Goal: Task Accomplishment & Management: Manage account settings

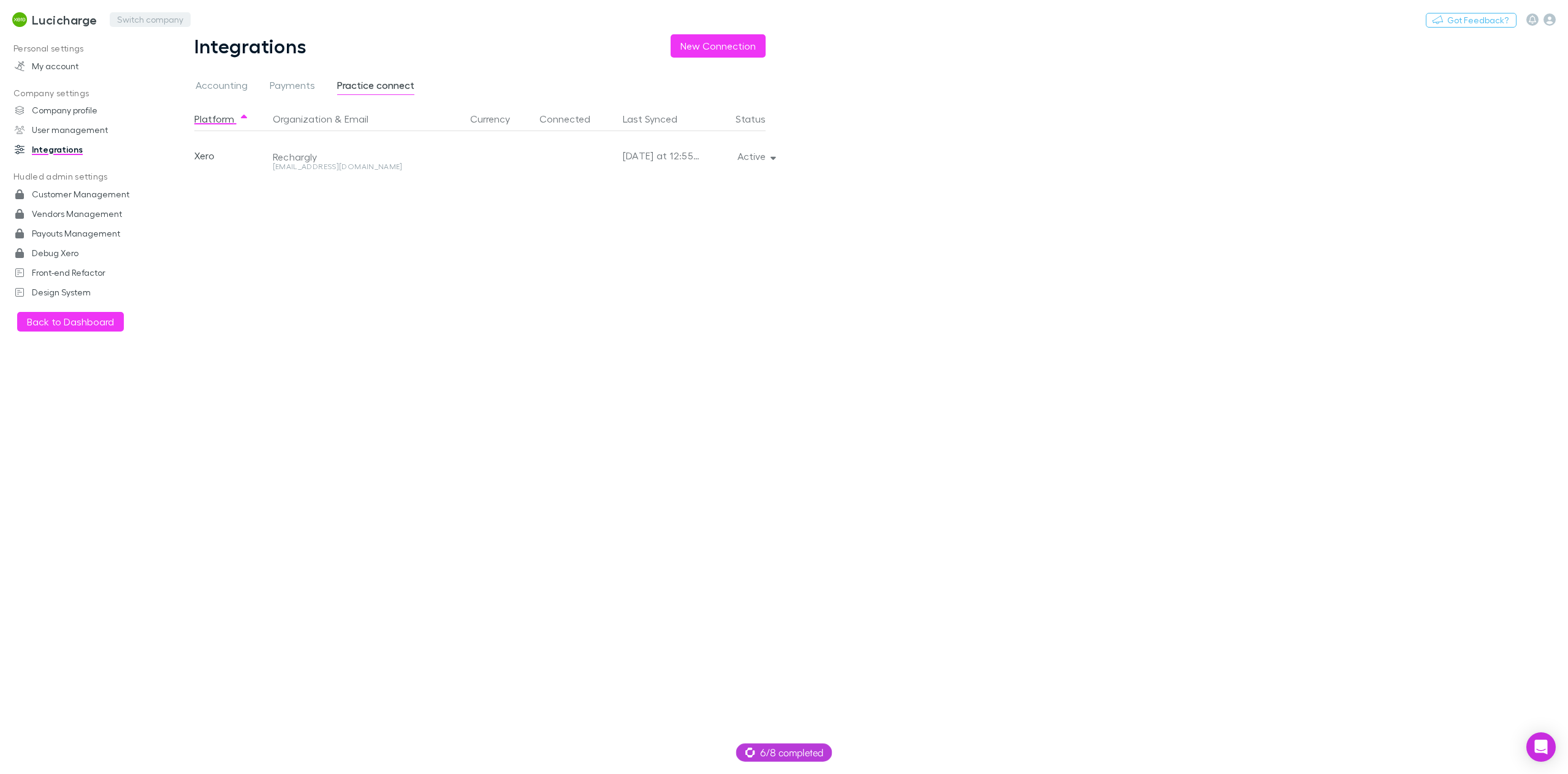
drag, startPoint x: 0, startPoint y: 0, endPoint x: 157, endPoint y: 24, distance: 158.8
click at [157, 24] on button "Switch company" at bounding box center [150, 20] width 81 height 15
type input "*****"
click at [167, 68] on p "Scope Accounting" at bounding box center [164, 74] width 87 height 15
click at [63, 23] on h3 "Scope Accounting" at bounding box center [86, 20] width 108 height 15
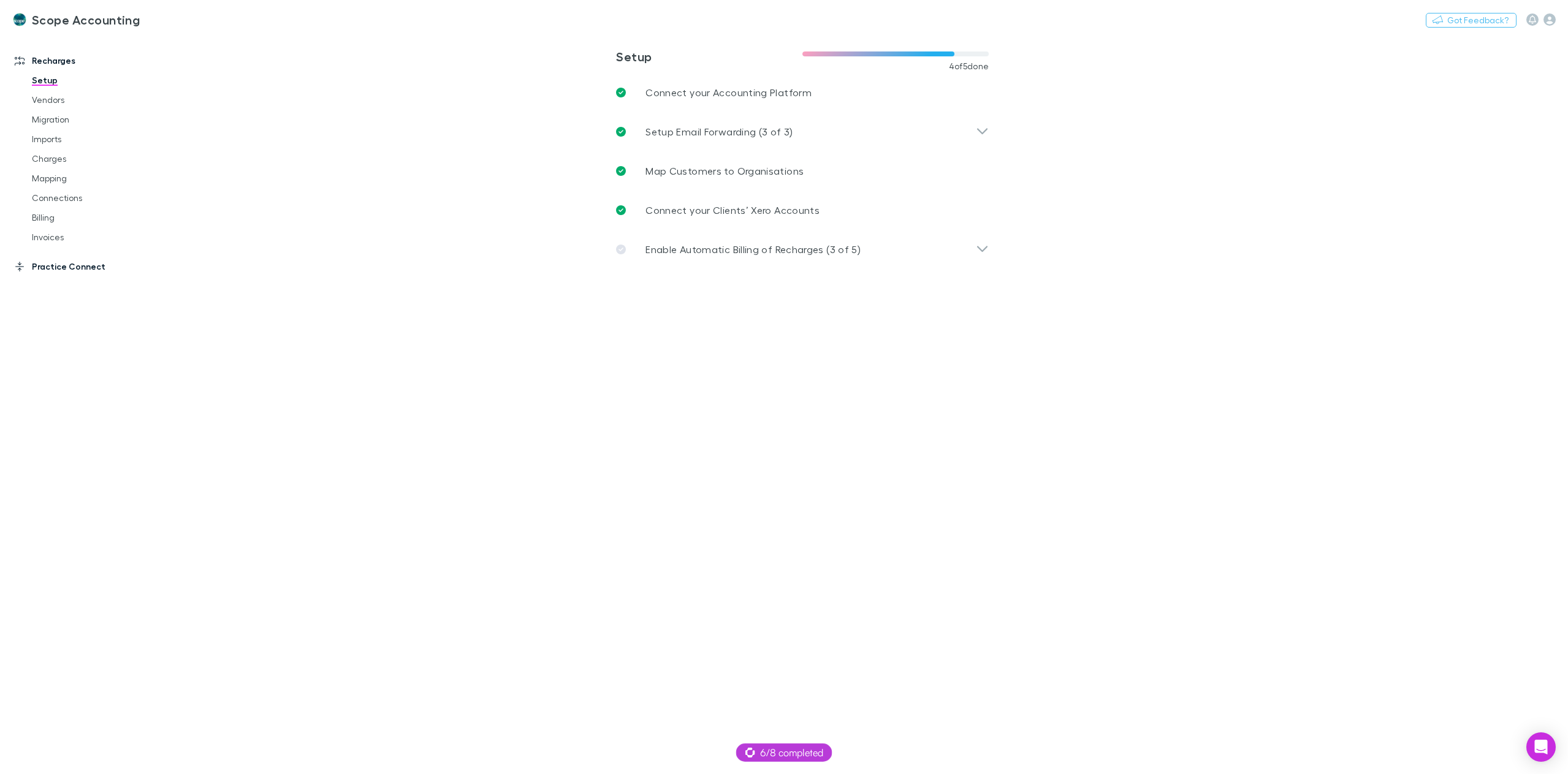
click at [66, 266] on link "Practice Connect" at bounding box center [87, 266] width 169 height 20
click at [69, 131] on link "Clients Mapping" at bounding box center [95, 130] width 152 height 20
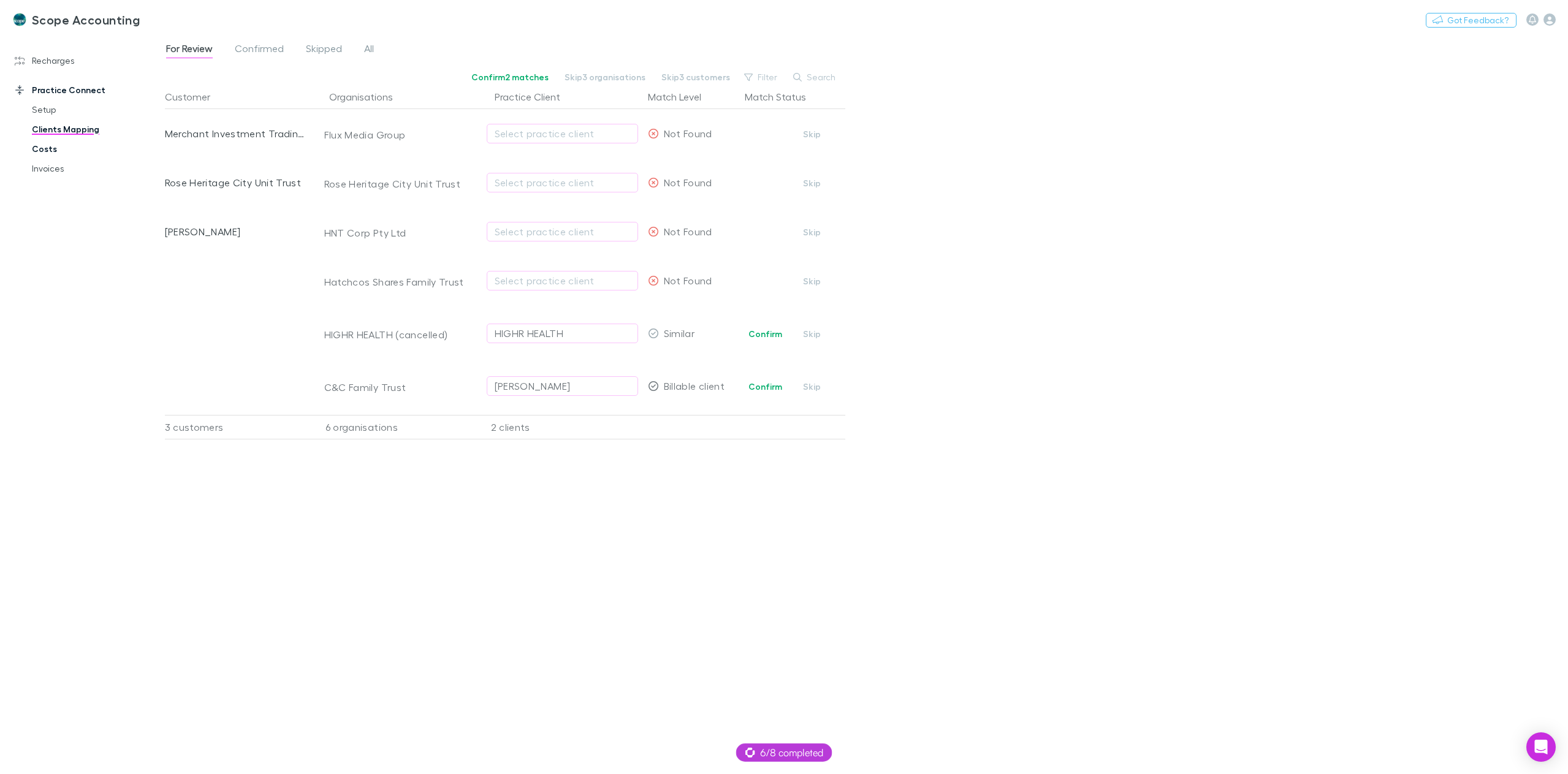
click at [56, 149] on link "Costs" at bounding box center [95, 149] width 152 height 20
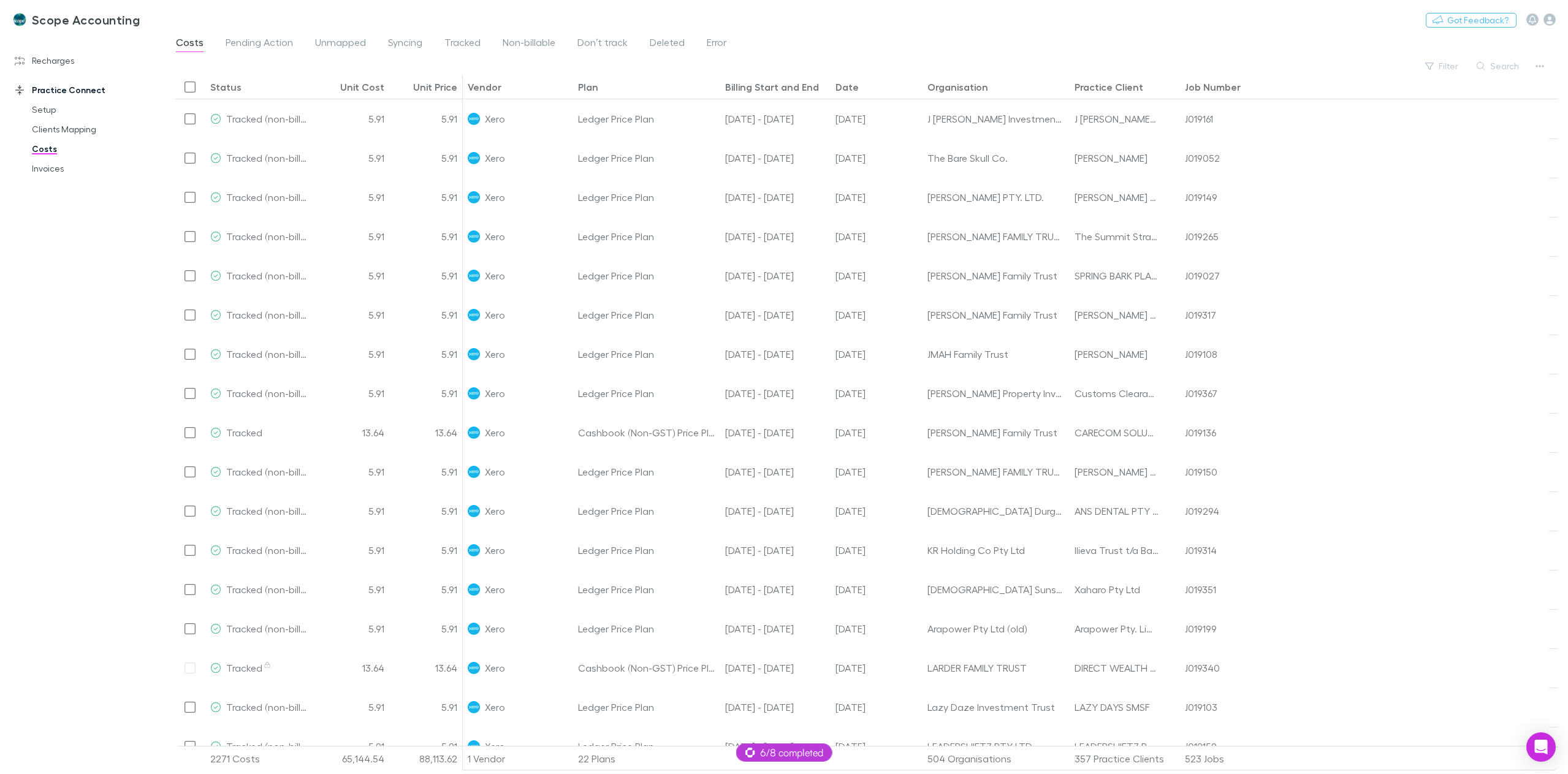
click at [184, 41] on span "Costs" at bounding box center [190, 43] width 28 height 16
click at [227, 92] on div "Status" at bounding box center [225, 87] width 31 height 12
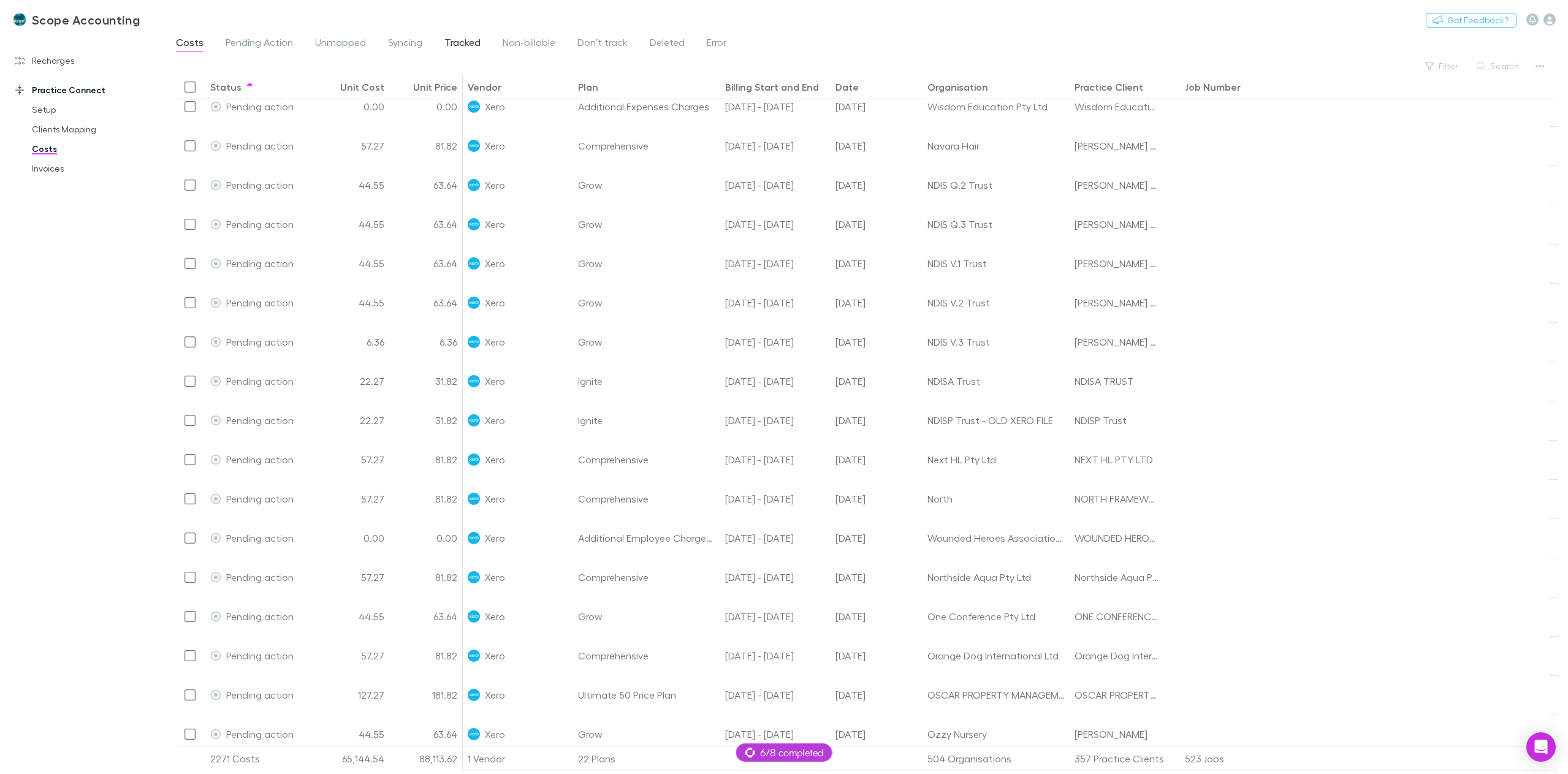
click at [461, 45] on span "Tracked" at bounding box center [462, 43] width 36 height 16
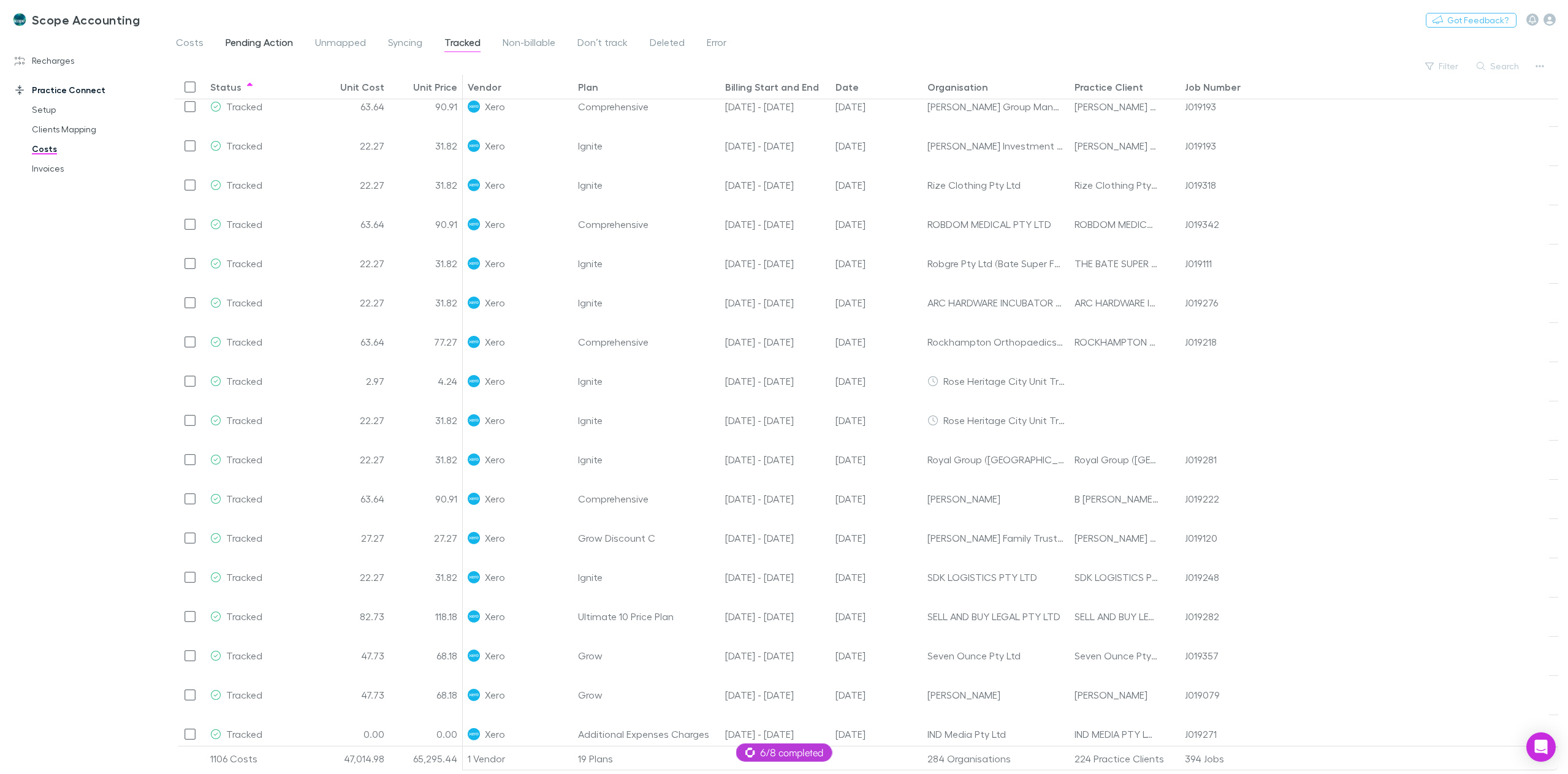
click at [258, 45] on span "Pending Action" at bounding box center [259, 43] width 67 height 16
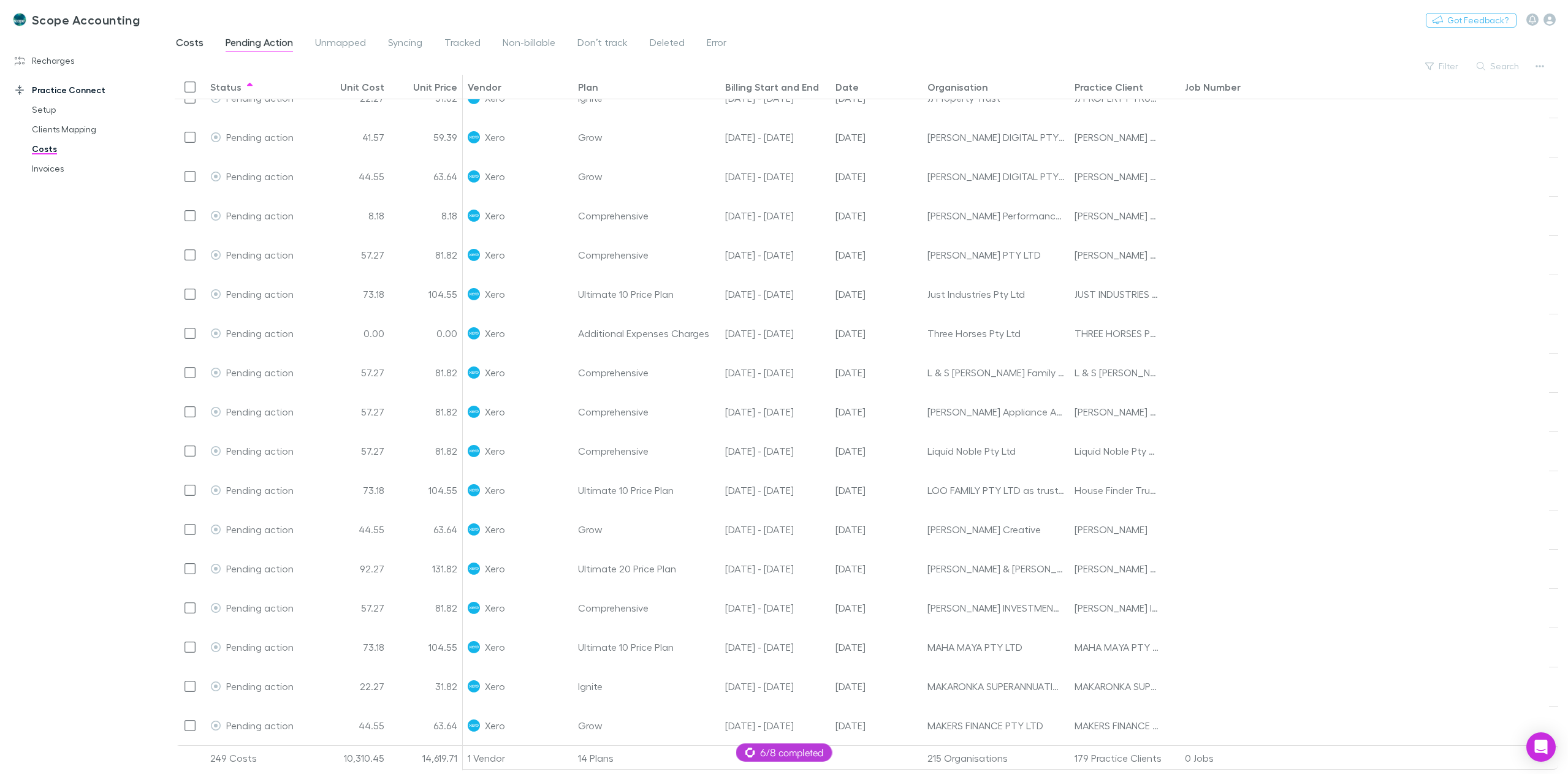
click at [176, 45] on span "Costs" at bounding box center [190, 43] width 28 height 16
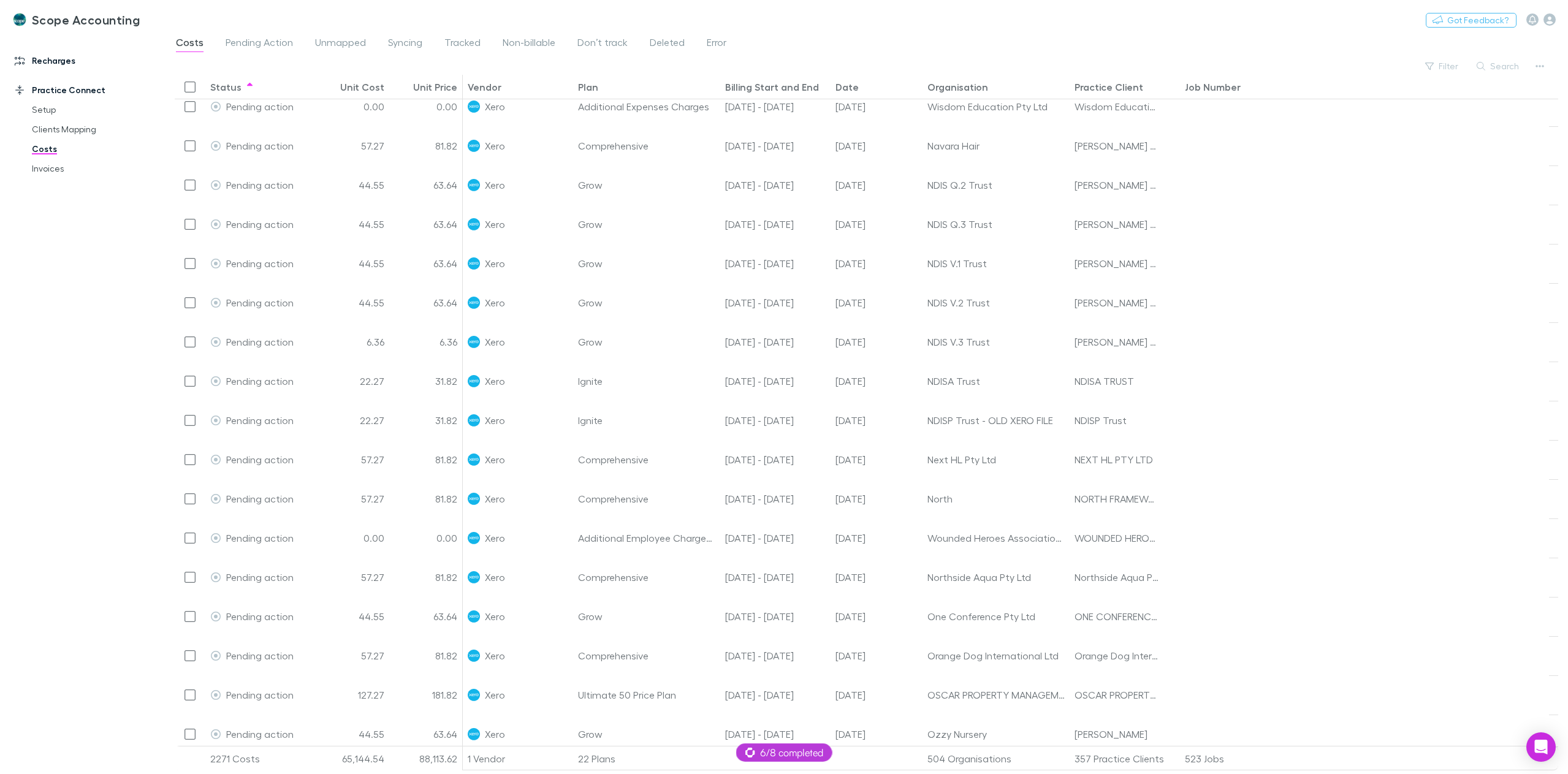
click at [74, 62] on link "Recharges" at bounding box center [87, 61] width 169 height 20
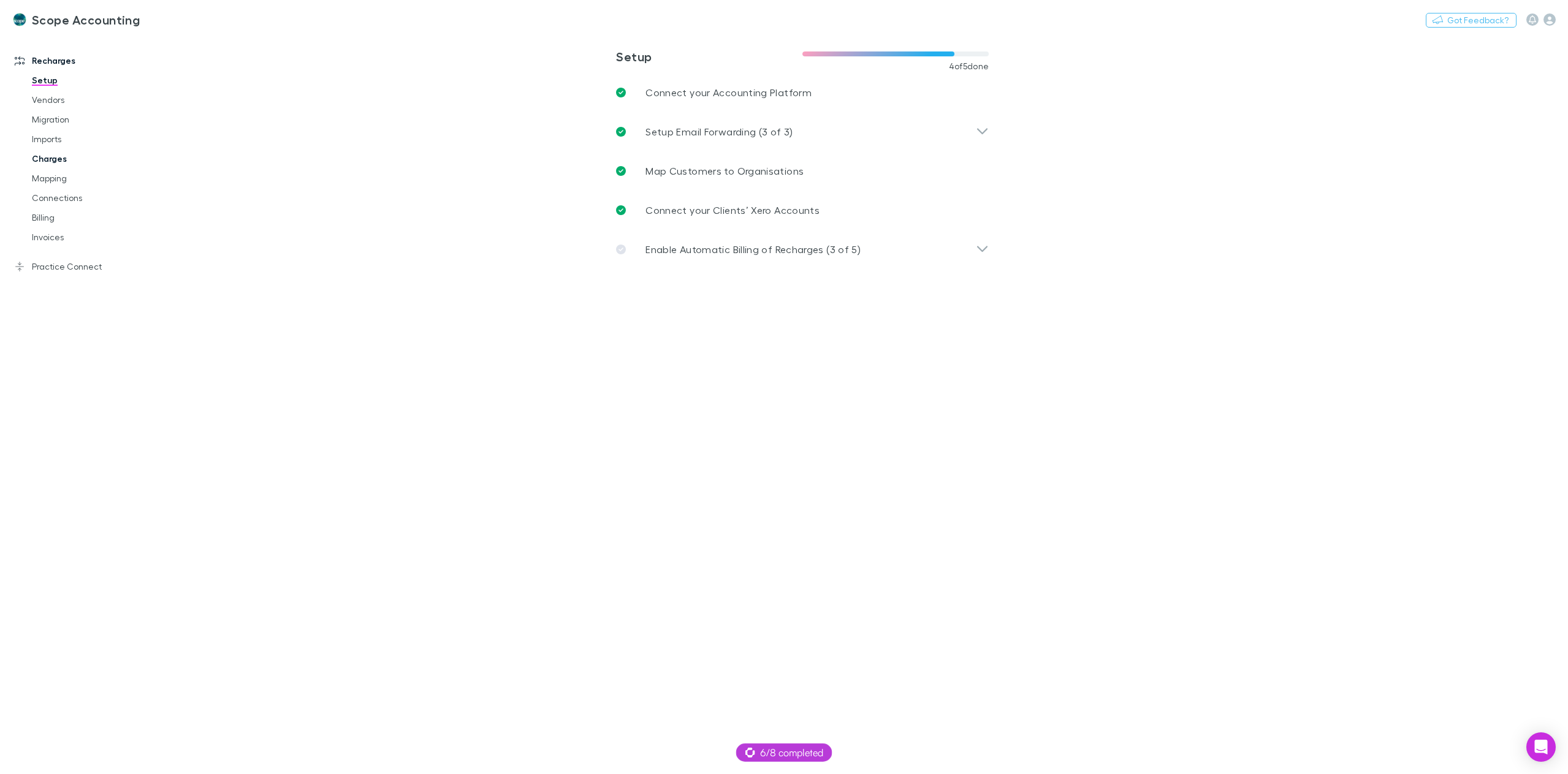
click at [60, 165] on link "Charges" at bounding box center [95, 159] width 152 height 20
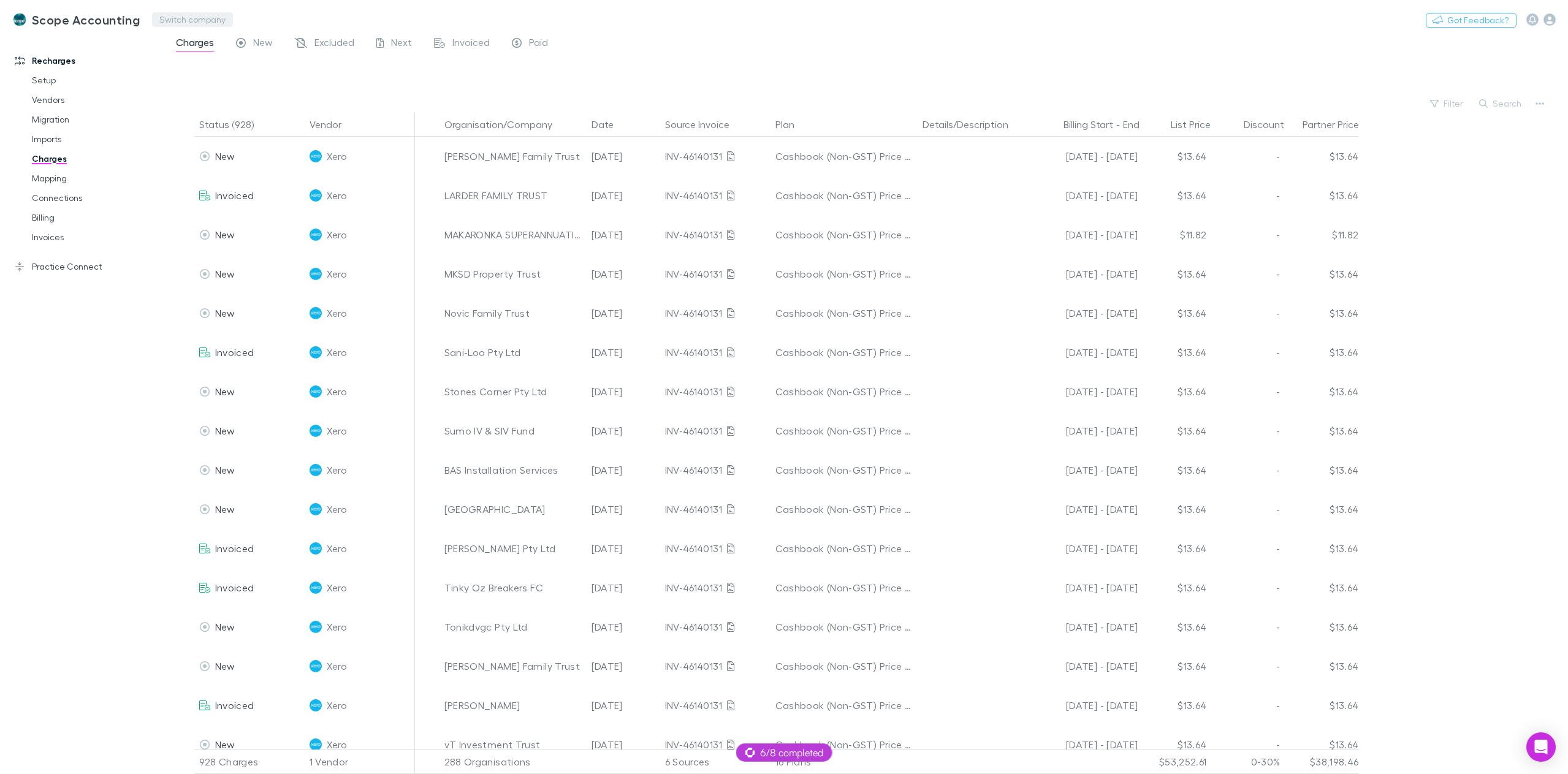
click at [175, 19] on button "Switch company" at bounding box center [192, 20] width 81 height 15
type input "*****"
click at [196, 73] on p "Forte in Numbers" at bounding box center [201, 74] width 79 height 15
click at [57, 280] on link "Practice Connect" at bounding box center [87, 286] width 169 height 20
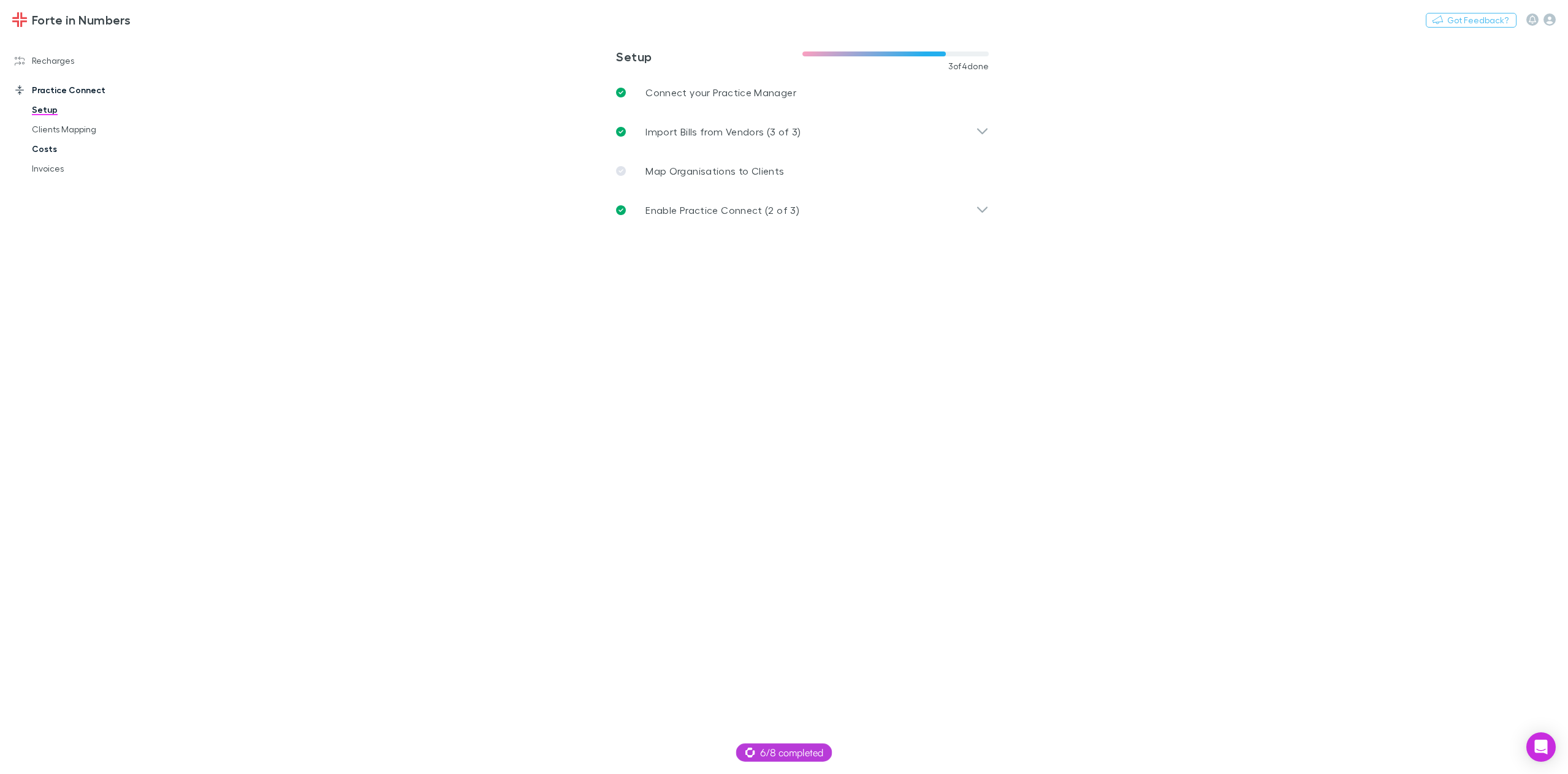
click at [47, 154] on link "Costs" at bounding box center [95, 149] width 152 height 20
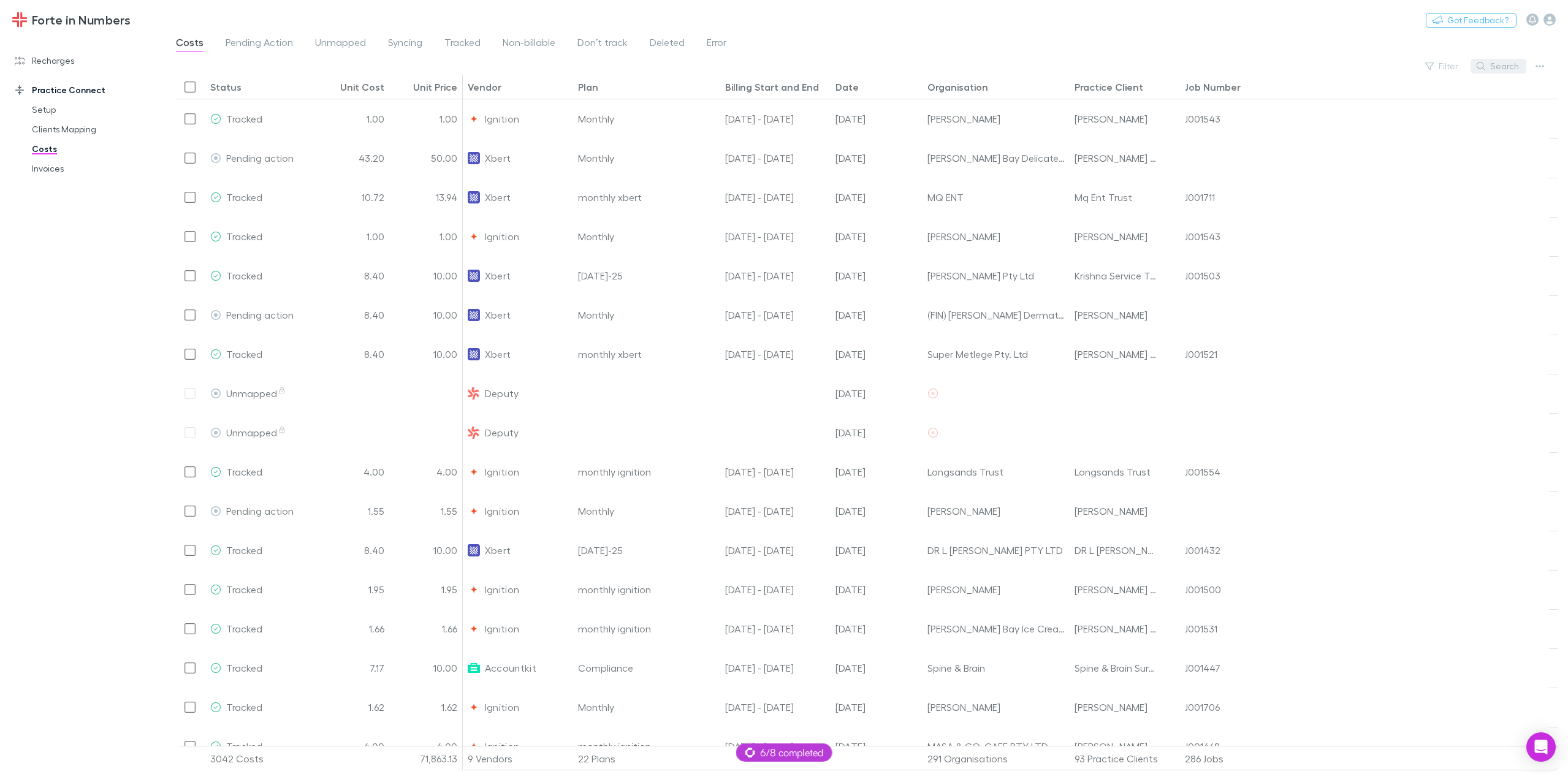
click at [1485, 66] on icon "button" at bounding box center [1480, 66] width 8 height 8
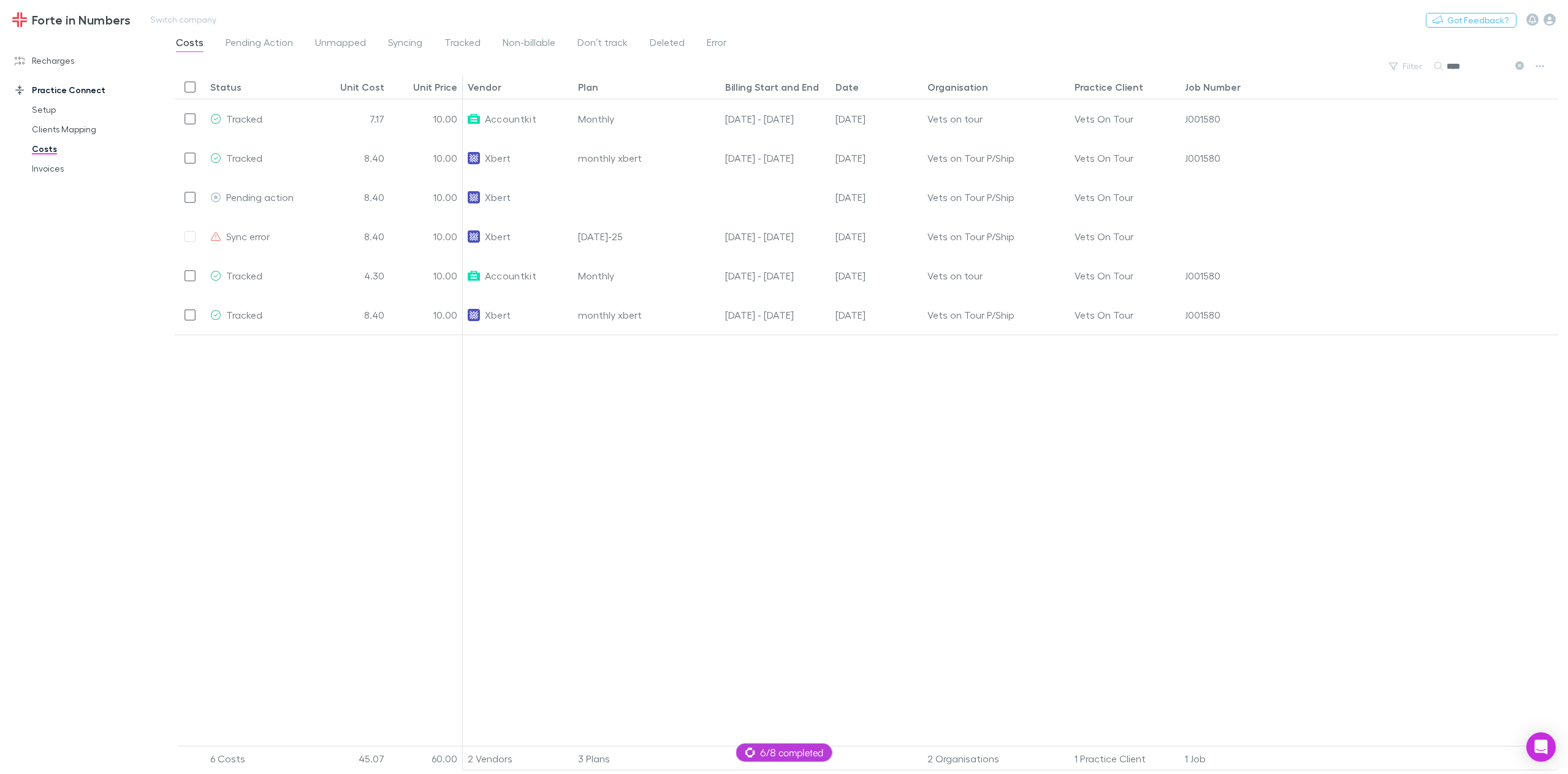
type input "****"
click at [69, 112] on link "Setup" at bounding box center [95, 110] width 152 height 20
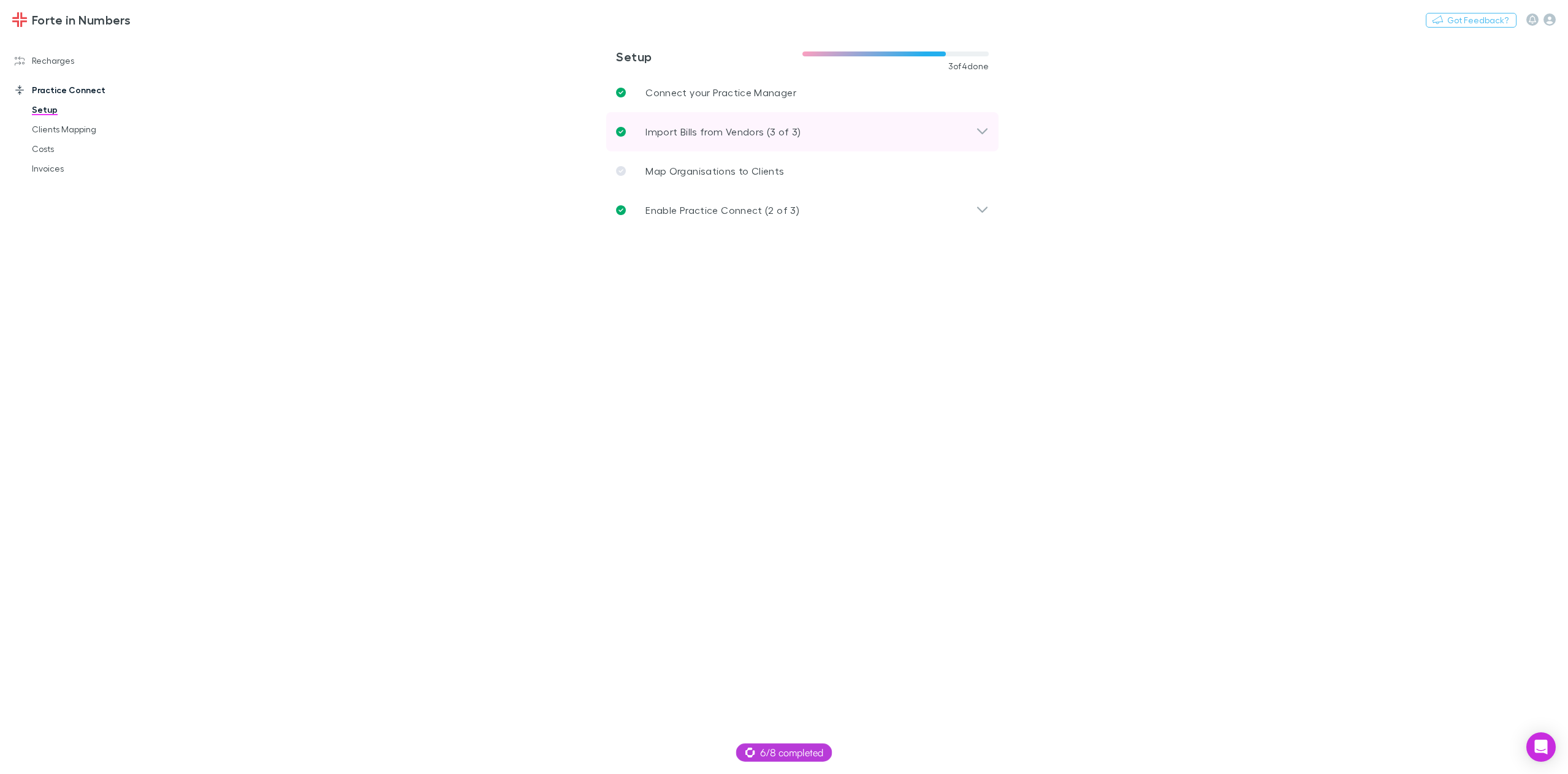
click at [738, 130] on p "Import Bills from Vendors (3 of 3)" at bounding box center [723, 132] width 156 height 15
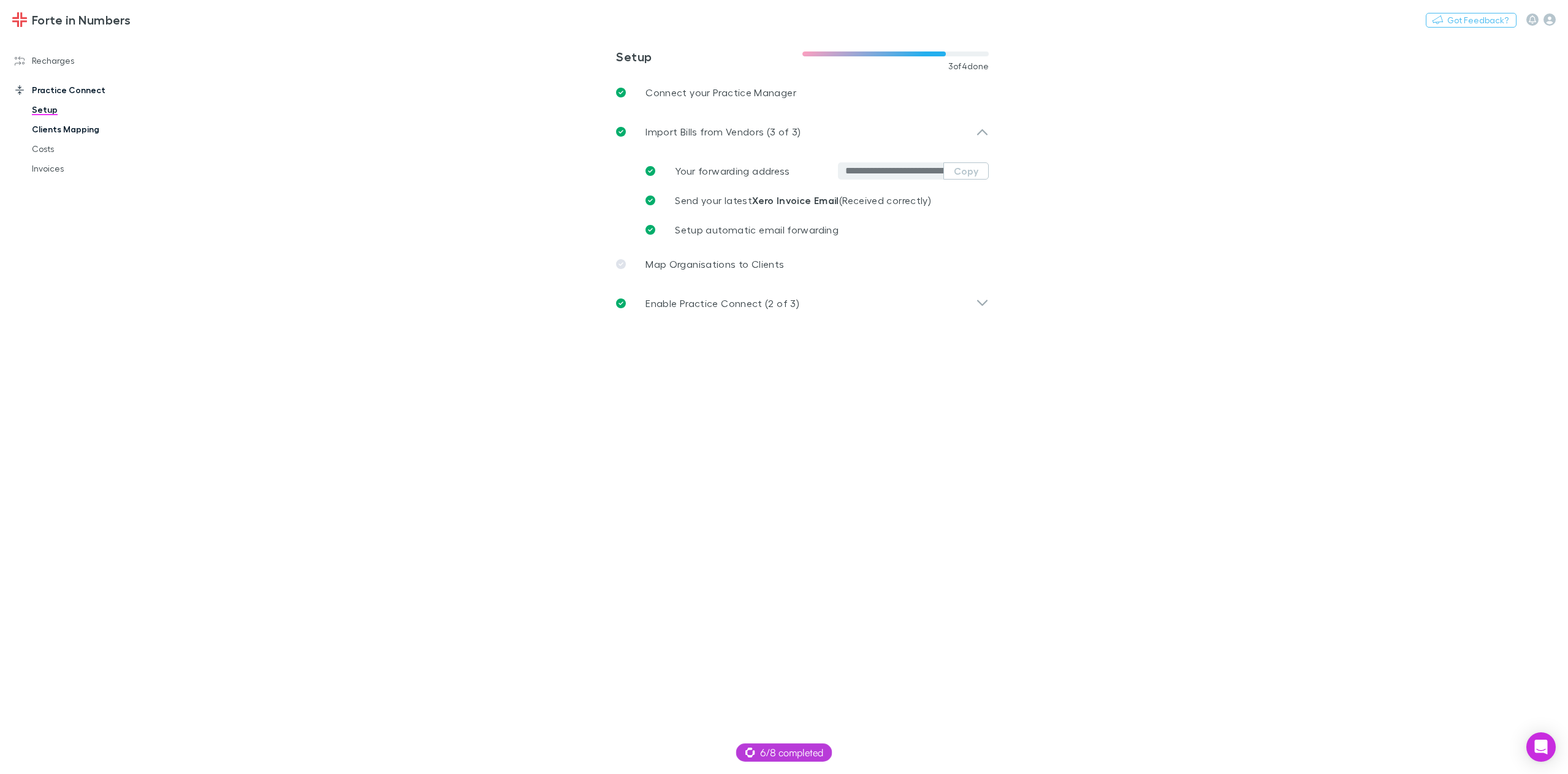
click at [83, 127] on link "Clients Mapping" at bounding box center [95, 130] width 152 height 20
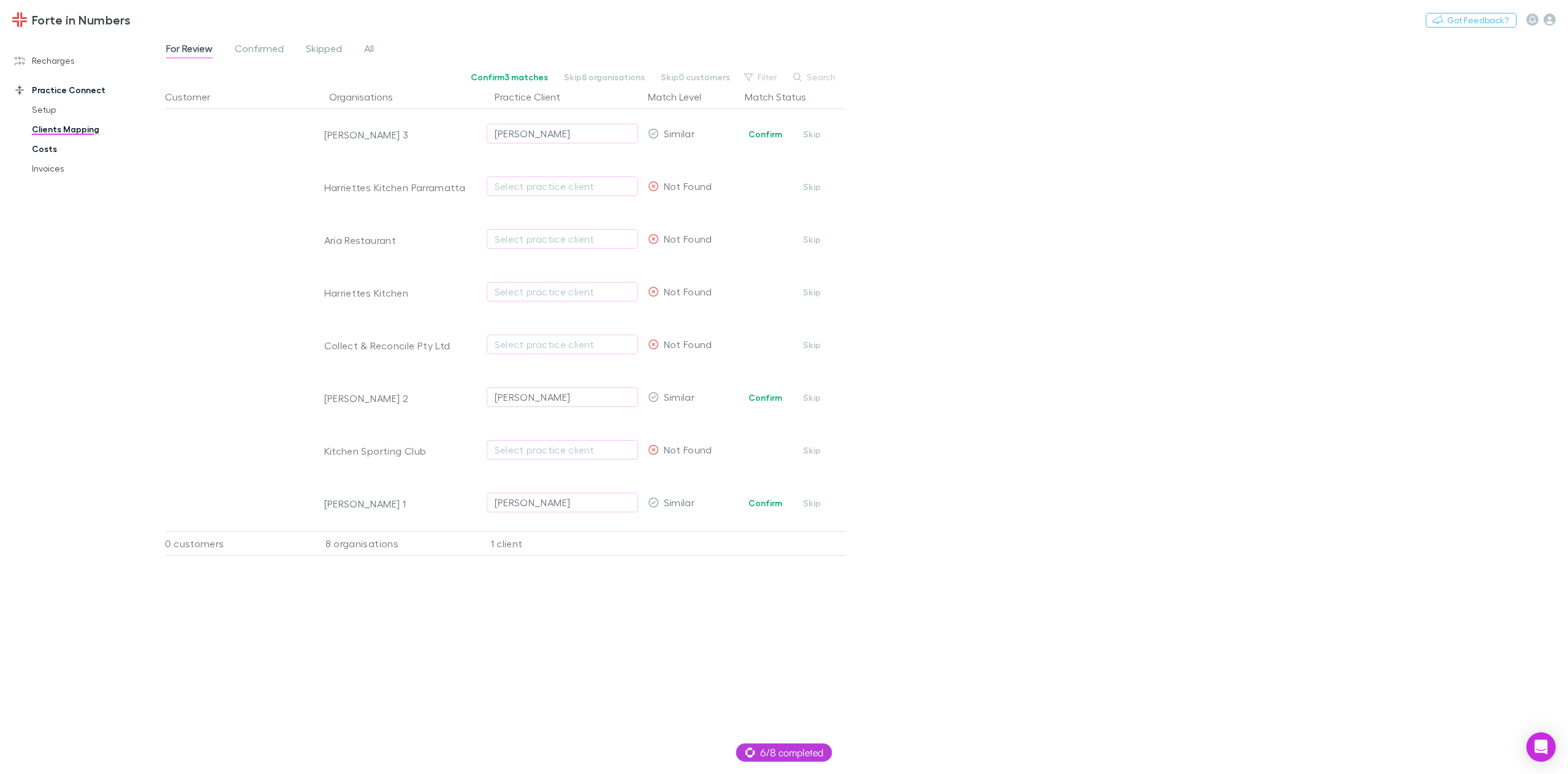
click at [66, 147] on link "Costs" at bounding box center [95, 149] width 152 height 20
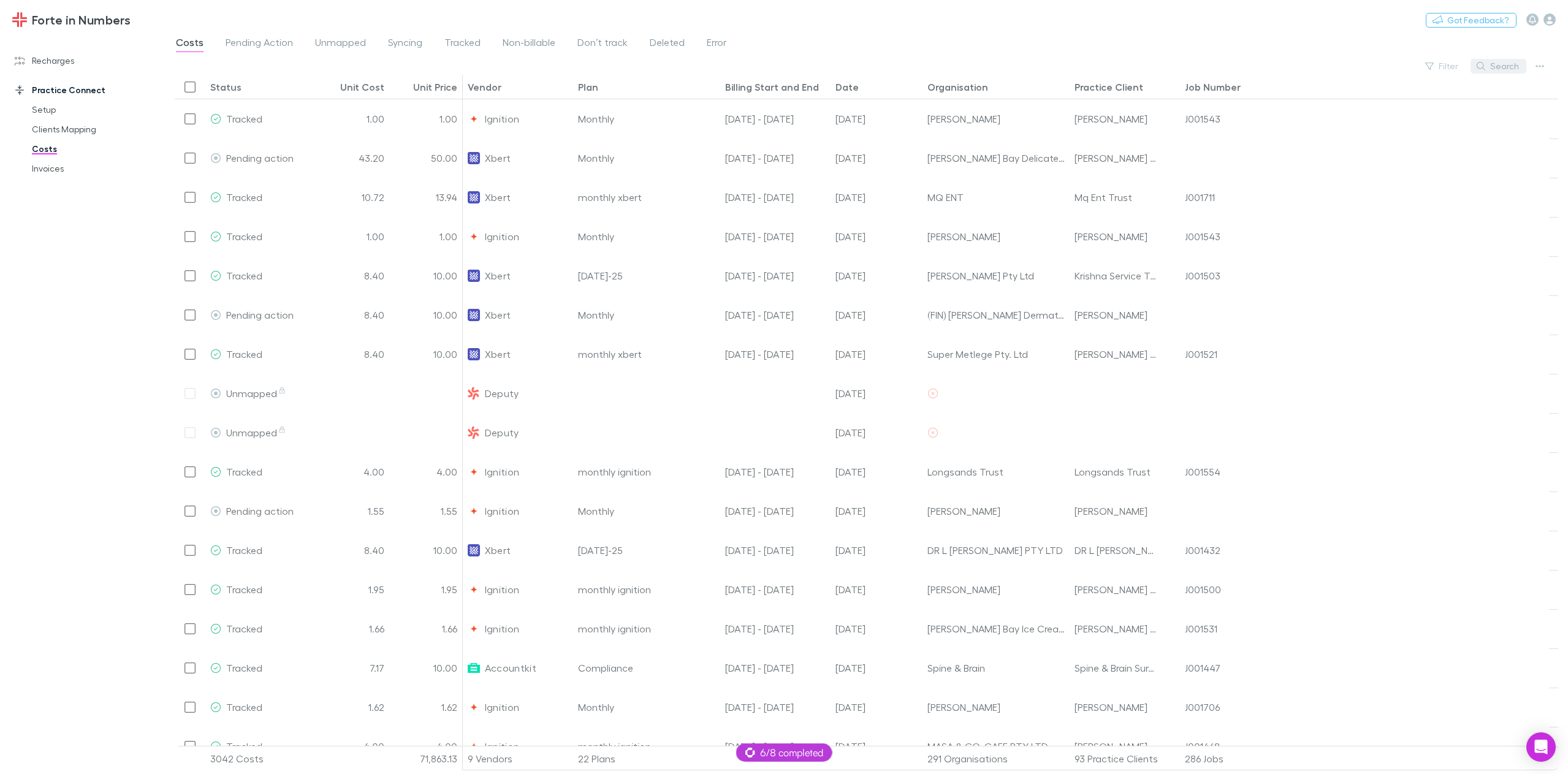
click at [1493, 72] on button "Search" at bounding box center [1498, 66] width 56 height 15
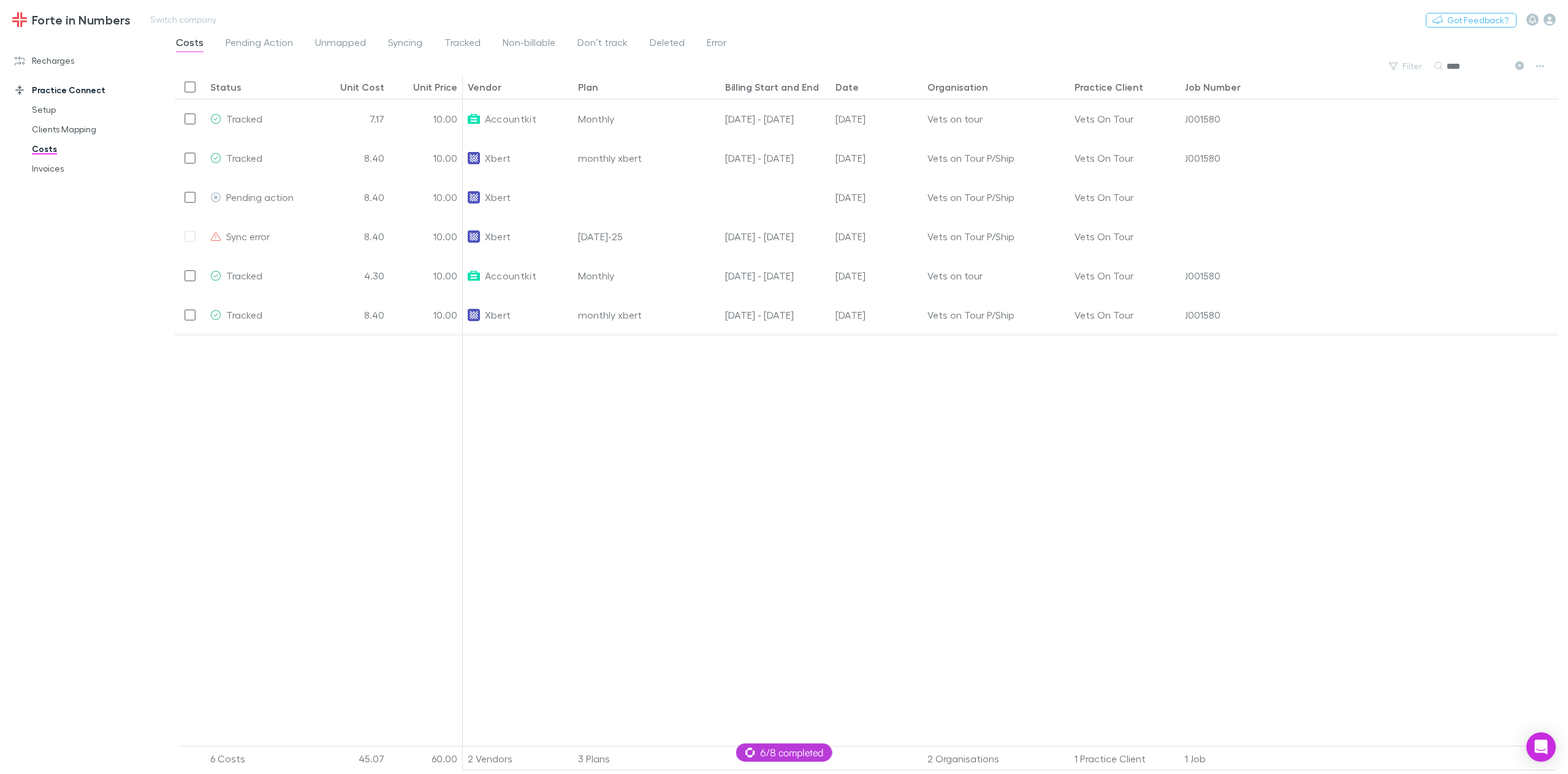
type input "****"
